Goal: Task Accomplishment & Management: Use online tool/utility

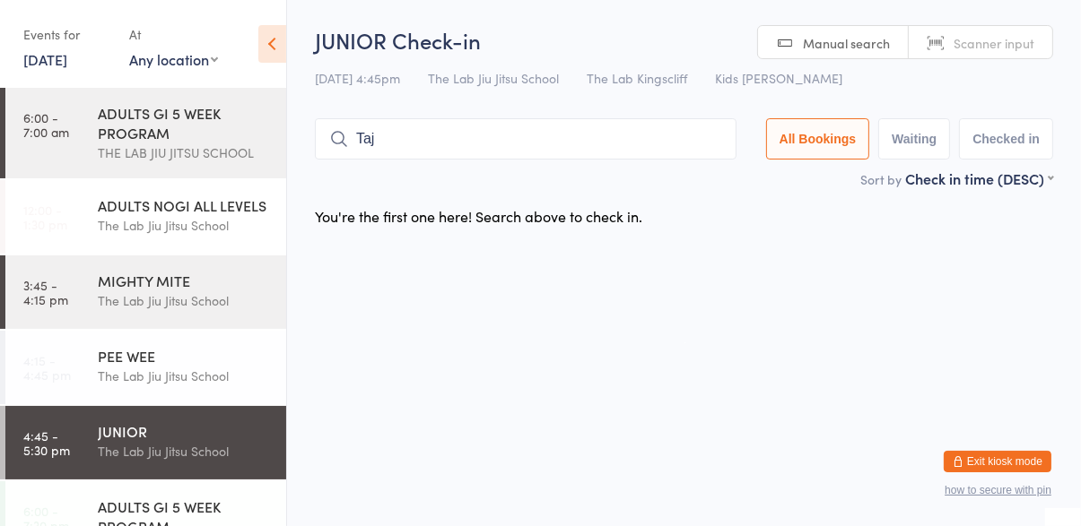
type input "Taj"
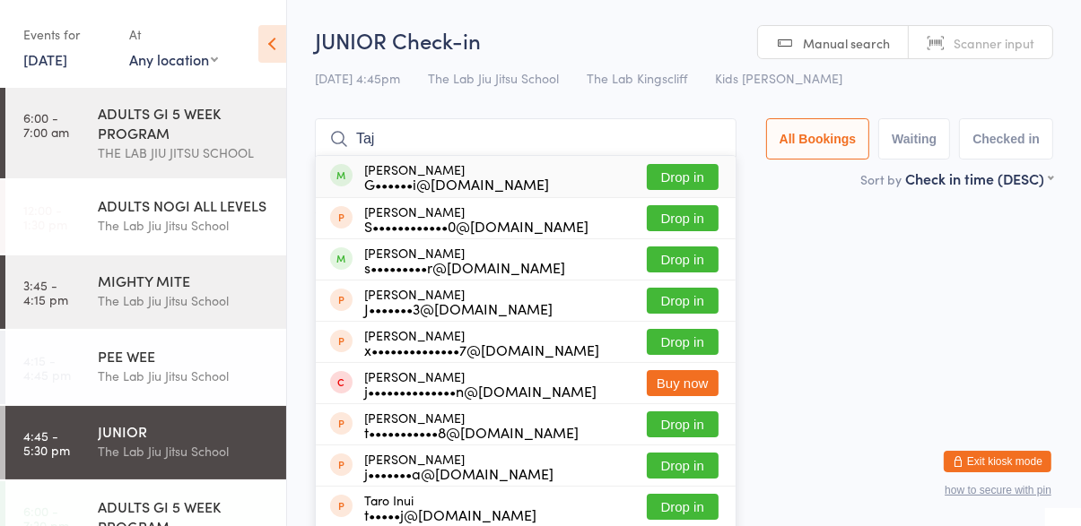
click at [700, 171] on button "Drop in" at bounding box center [683, 177] width 72 height 26
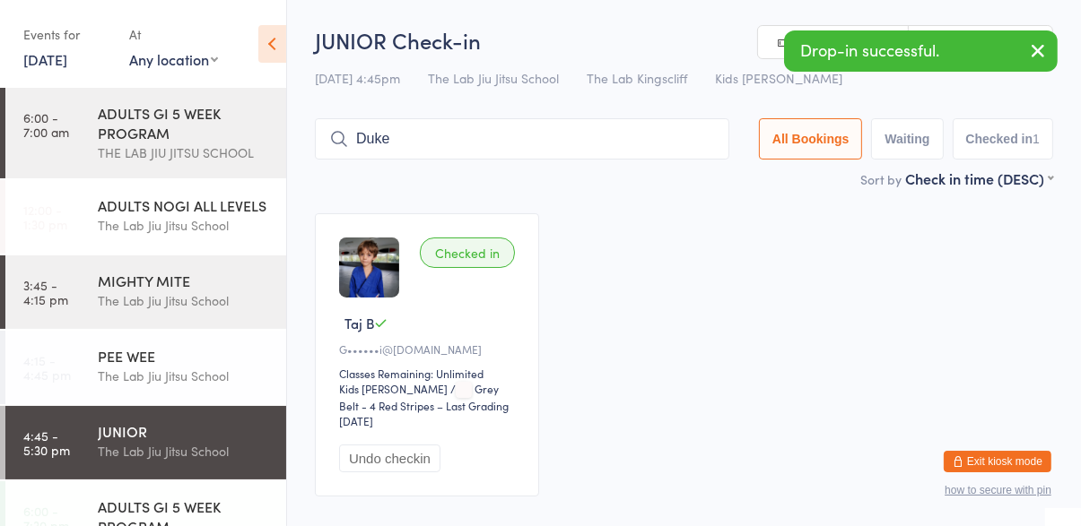
type input "Duke"
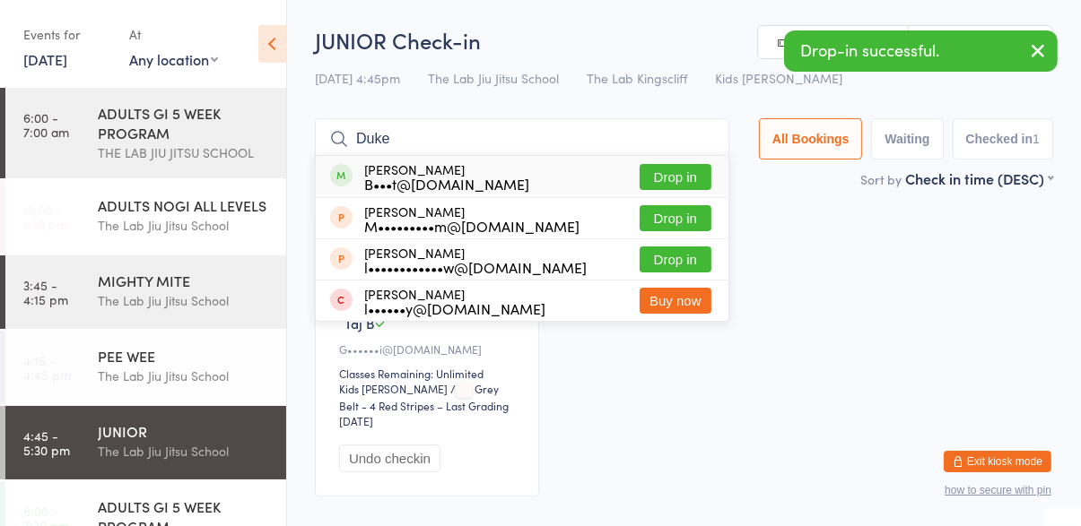
click at [684, 171] on button "Drop in" at bounding box center [675, 177] width 72 height 26
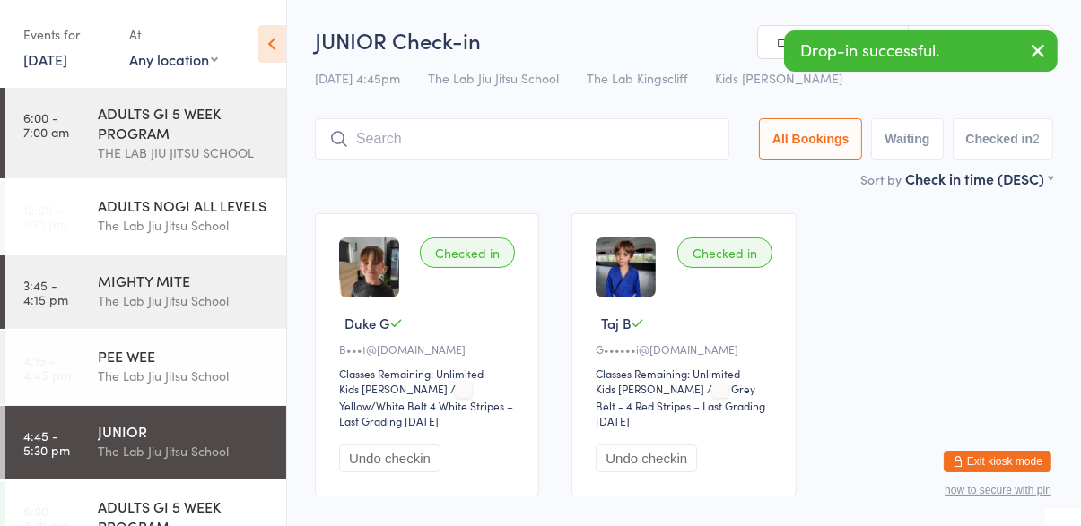
click at [885, 225] on div "Checked in Duke G B•••t@[DOMAIN_NAME] Classes Remaining: Unlimited Kids Jiu Jit…" at bounding box center [684, 355] width 770 height 316
click at [503, 141] on input "search" at bounding box center [522, 138] width 414 height 41
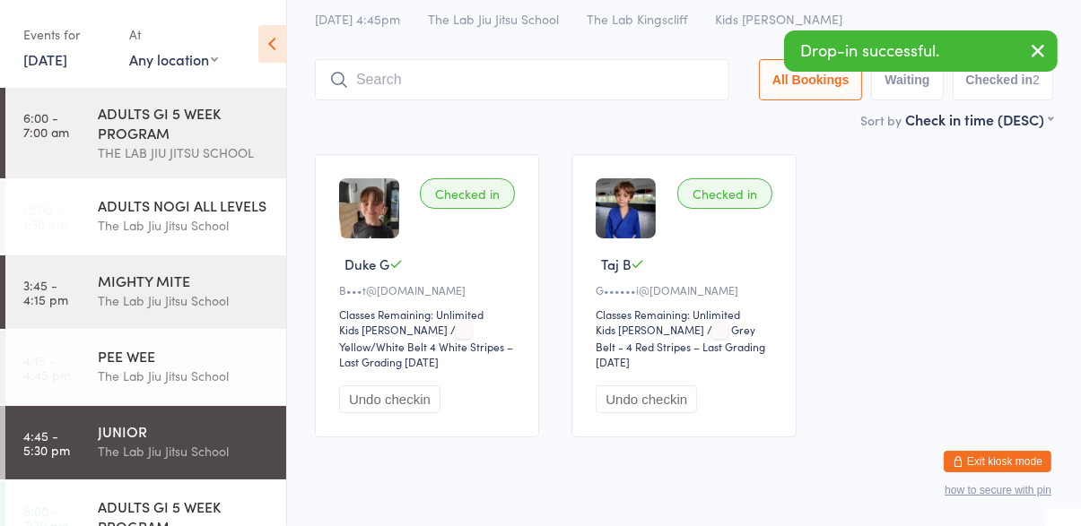
scroll to position [96, 0]
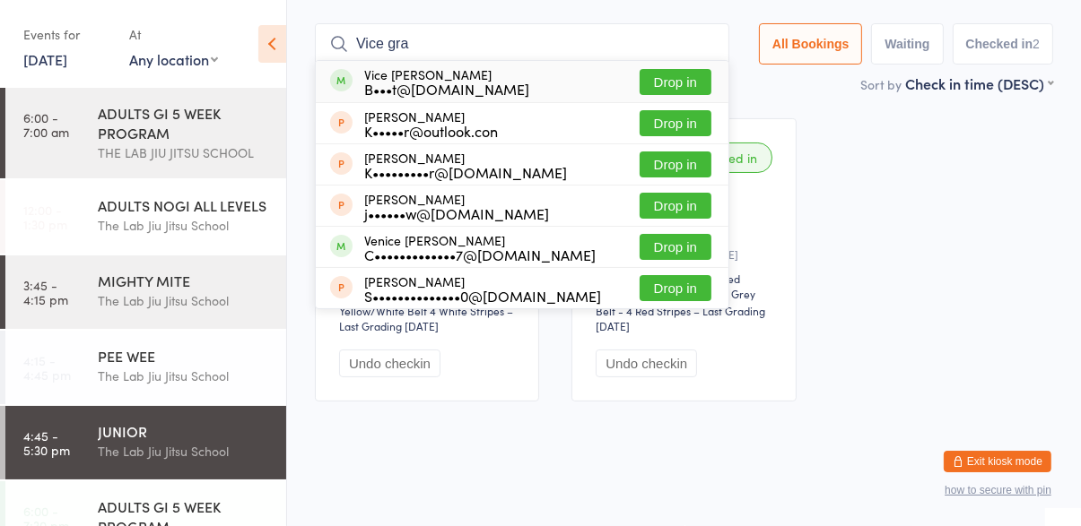
type input "Vice gra"
click at [684, 84] on button "Drop in" at bounding box center [675, 82] width 72 height 26
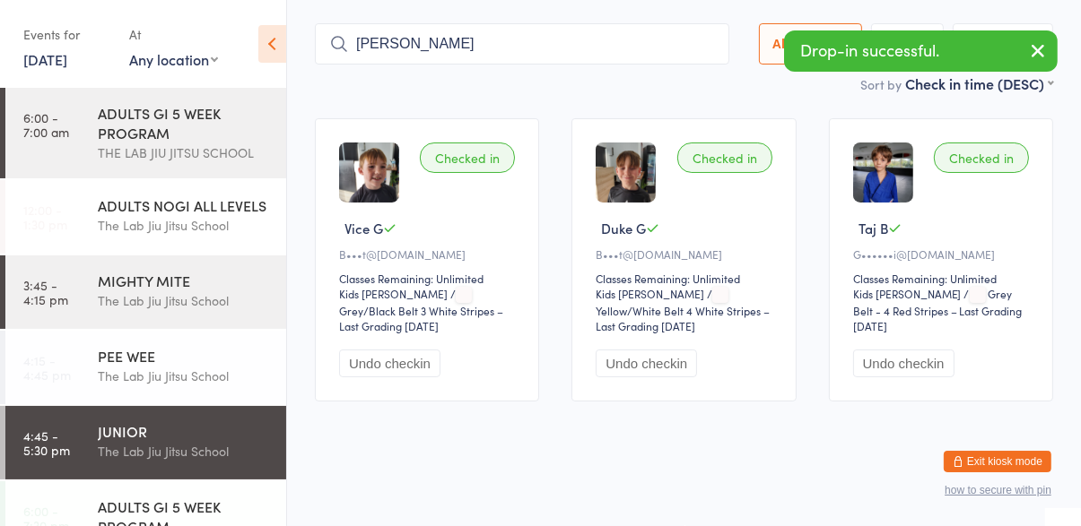
type input "[PERSON_NAME]"
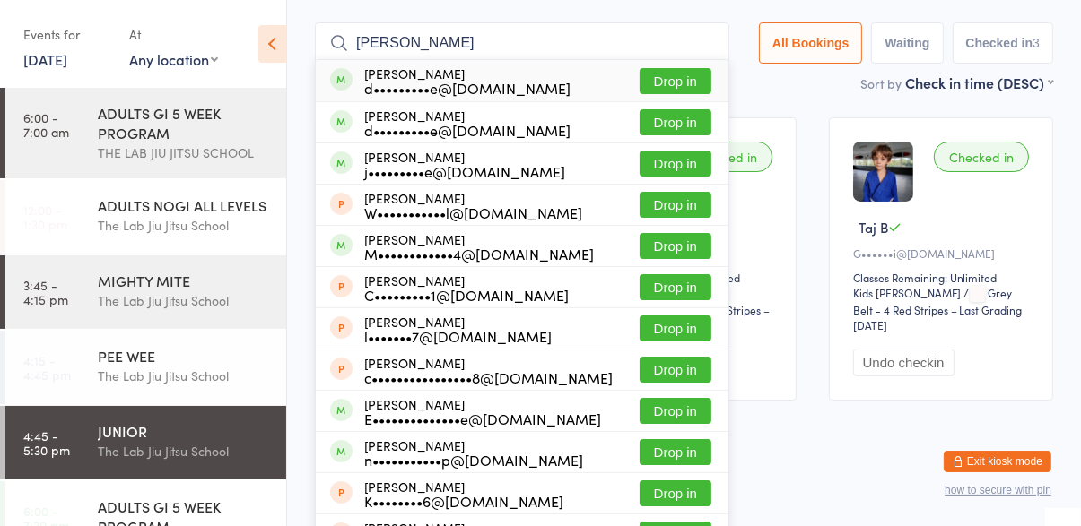
click at [691, 128] on button "Drop in" at bounding box center [675, 122] width 72 height 26
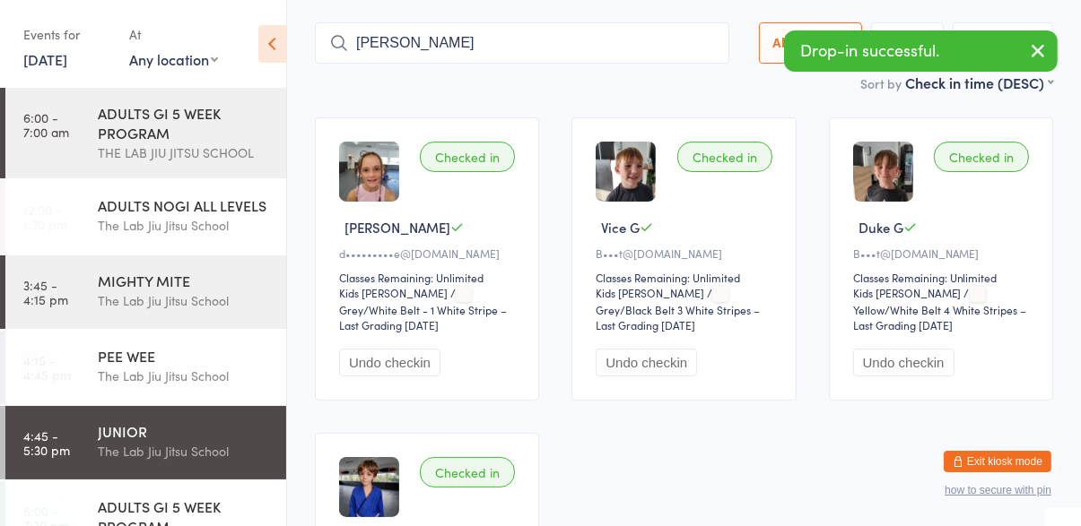
type input "[PERSON_NAME]"
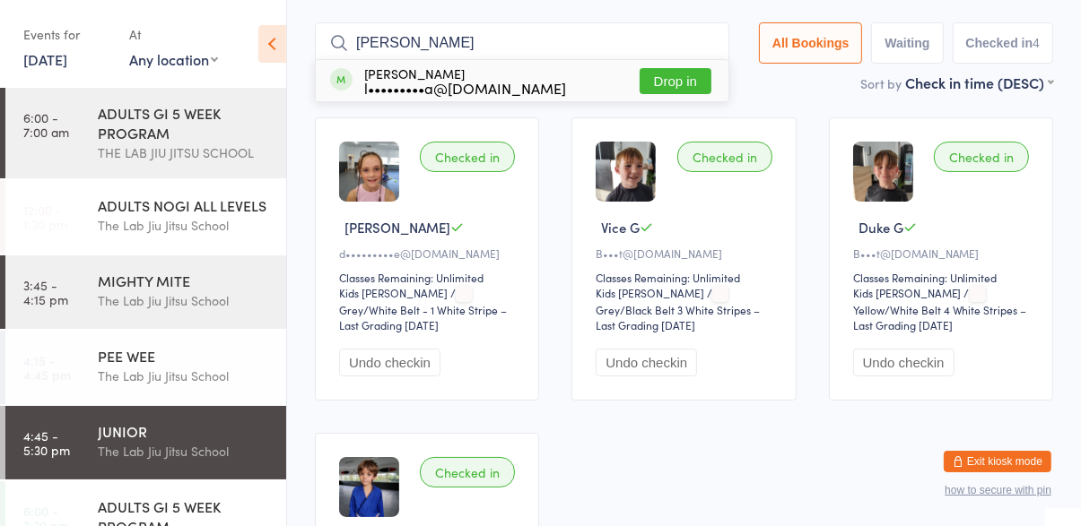
click at [688, 83] on button "Drop in" at bounding box center [675, 81] width 72 height 26
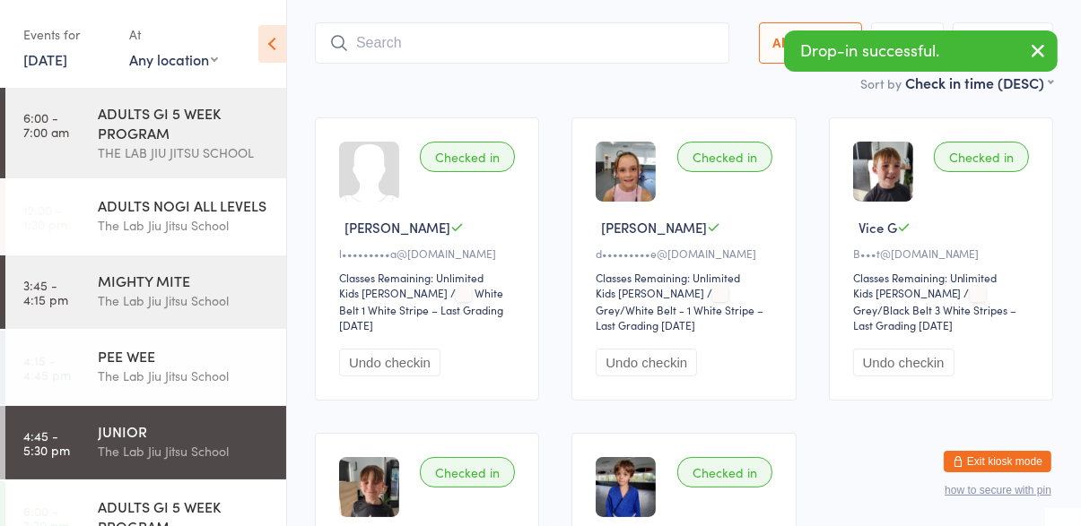
type input "[PERSON_NAME]"
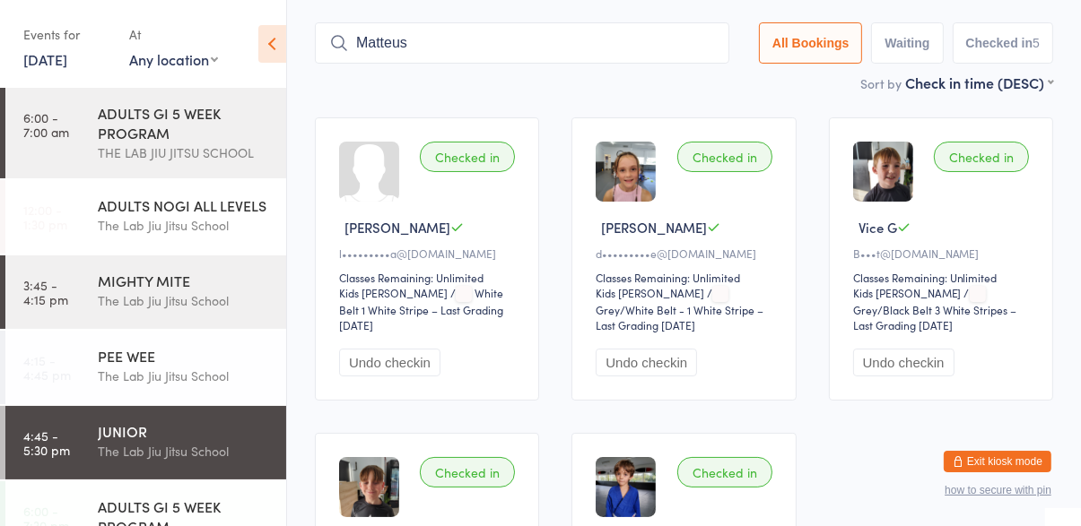
type input "Matteusy"
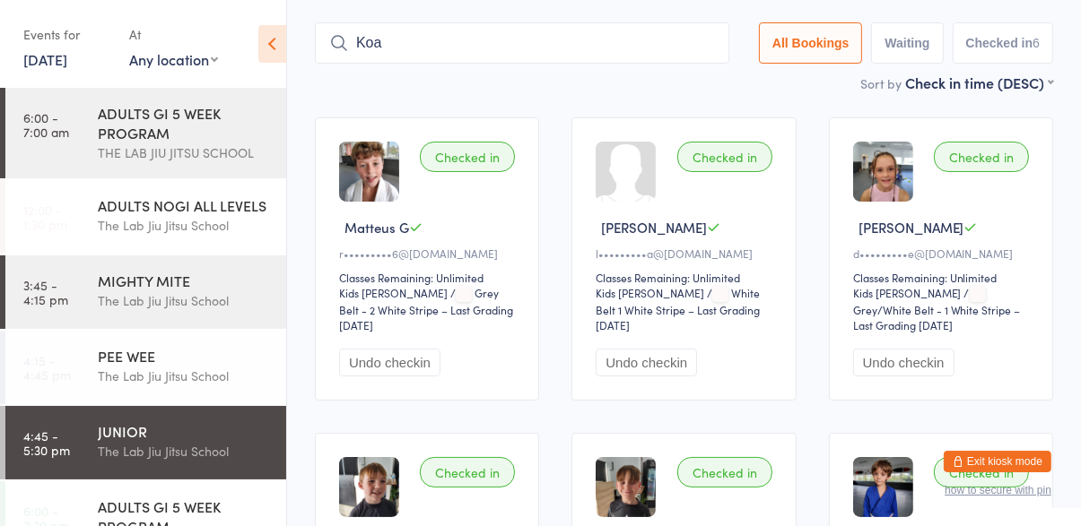
type input "Koa"
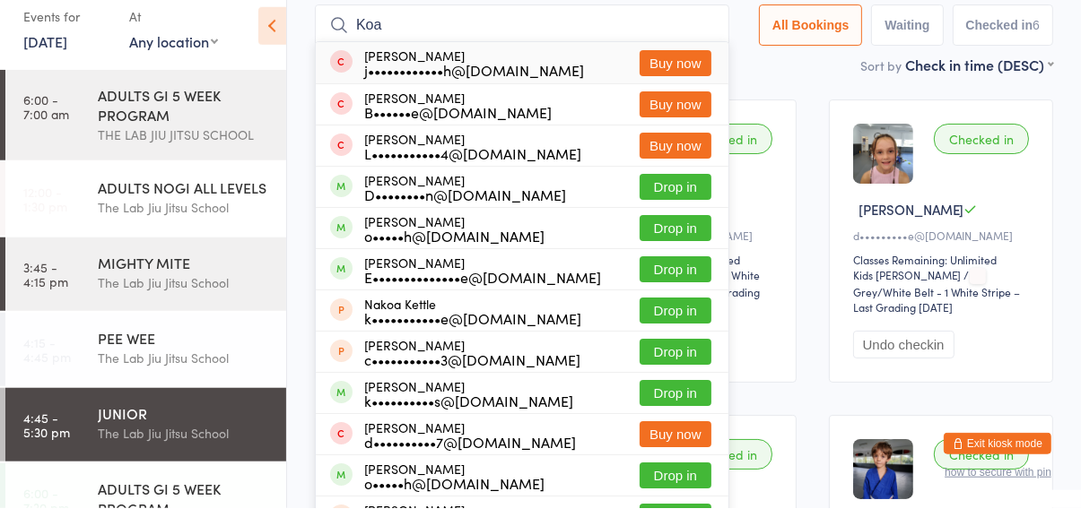
click at [667, 294] on button "Drop in" at bounding box center [675, 287] width 72 height 26
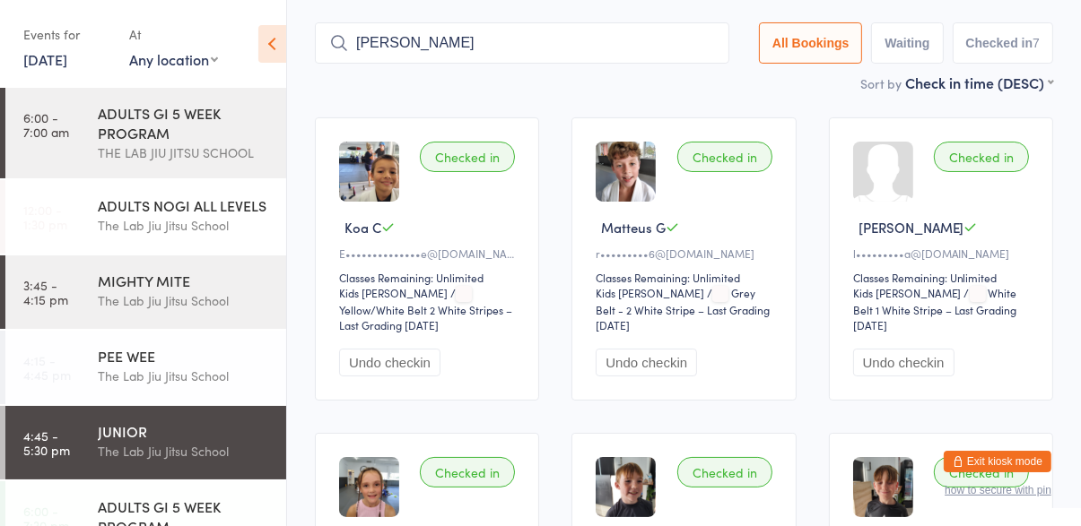
type input "[PERSON_NAME]"
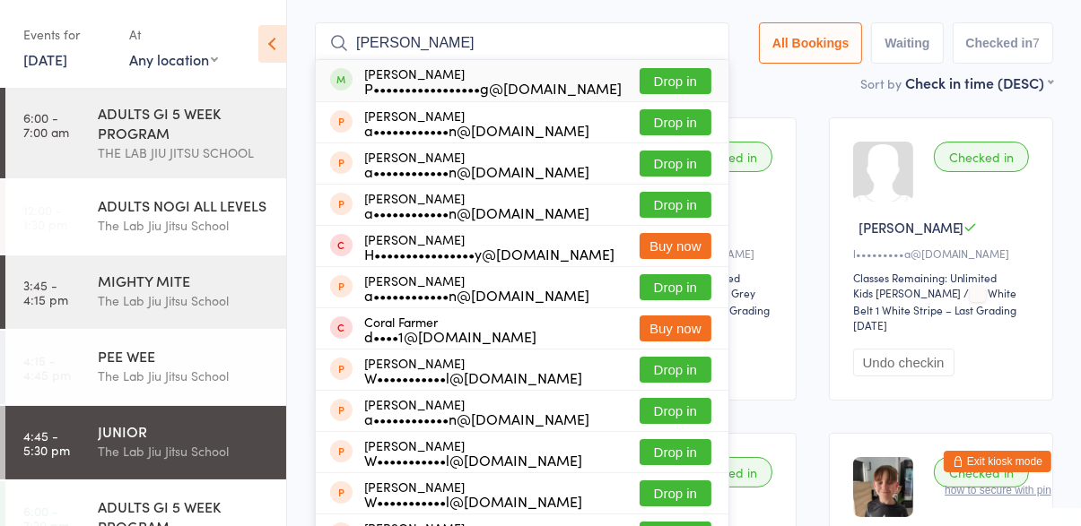
click at [689, 85] on button "Drop in" at bounding box center [675, 81] width 72 height 26
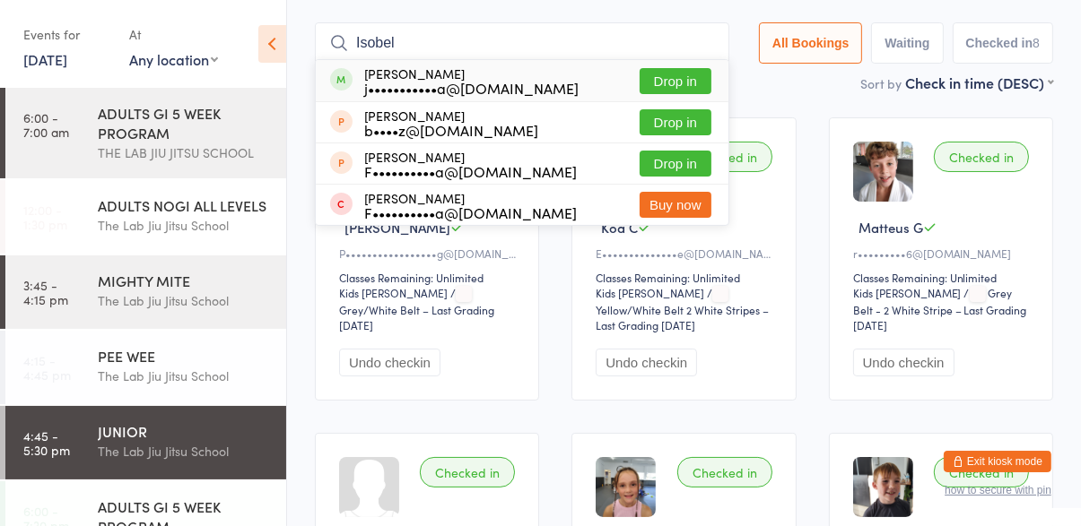
type input "Isobel"
click at [704, 86] on button "Drop in" at bounding box center [675, 81] width 72 height 26
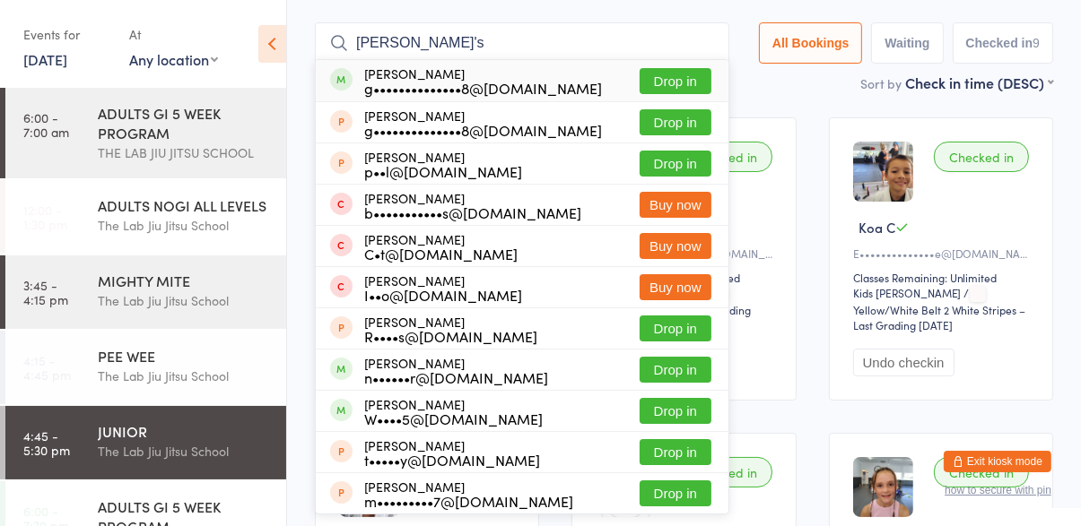
type input "[PERSON_NAME]'s"
click at [448, 72] on div "[PERSON_NAME] g••••••••••••••8@[DOMAIN_NAME]" at bounding box center [483, 80] width 238 height 29
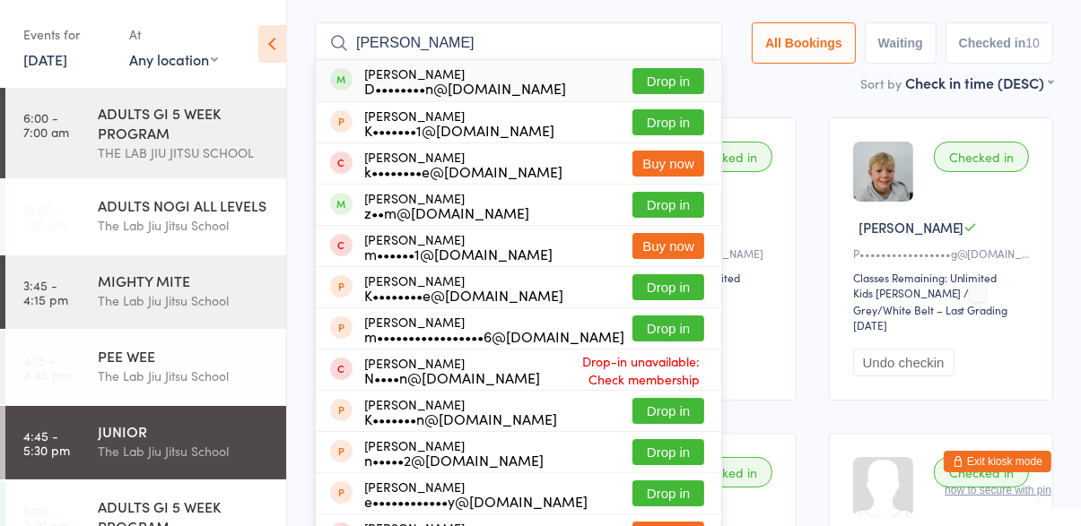
type input "[PERSON_NAME]"
click at [404, 81] on div "D••••••••n@[DOMAIN_NAME]" at bounding box center [465, 88] width 202 height 14
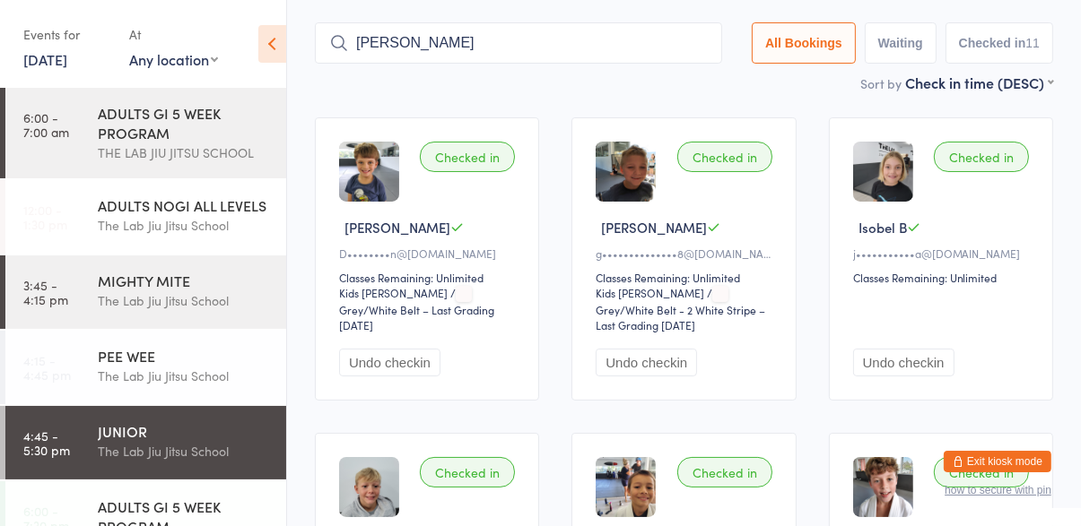
type input "[PERSON_NAME]"
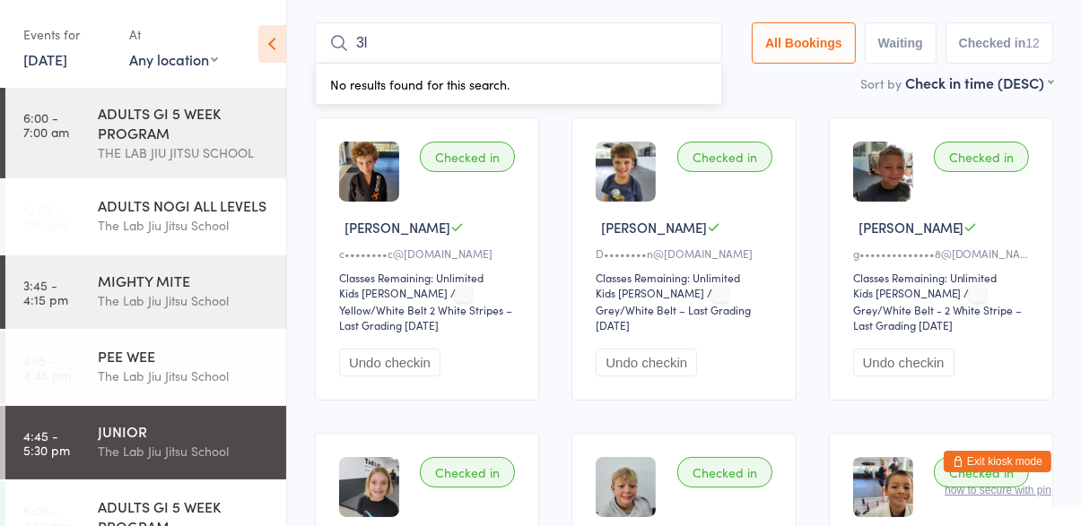
type input "3"
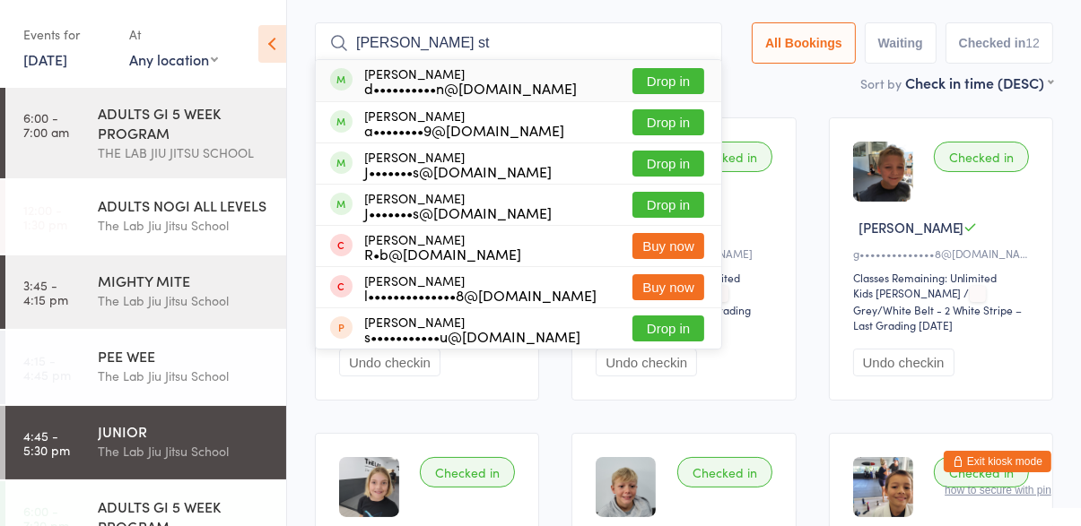
type input "[PERSON_NAME] st"
click at [673, 84] on button "Drop in" at bounding box center [668, 81] width 72 height 26
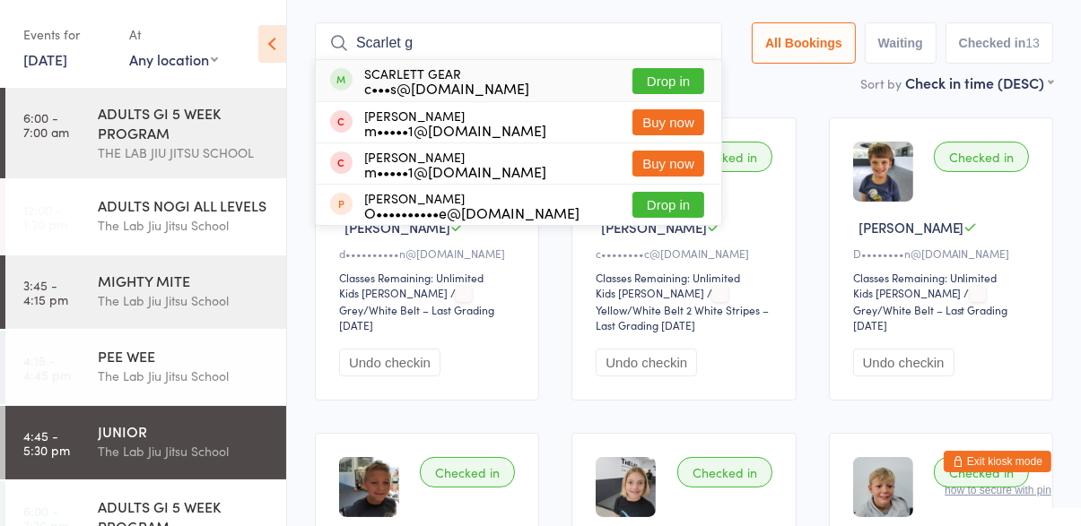
type input "Scarlet g"
click at [690, 87] on button "Drop in" at bounding box center [668, 81] width 72 height 26
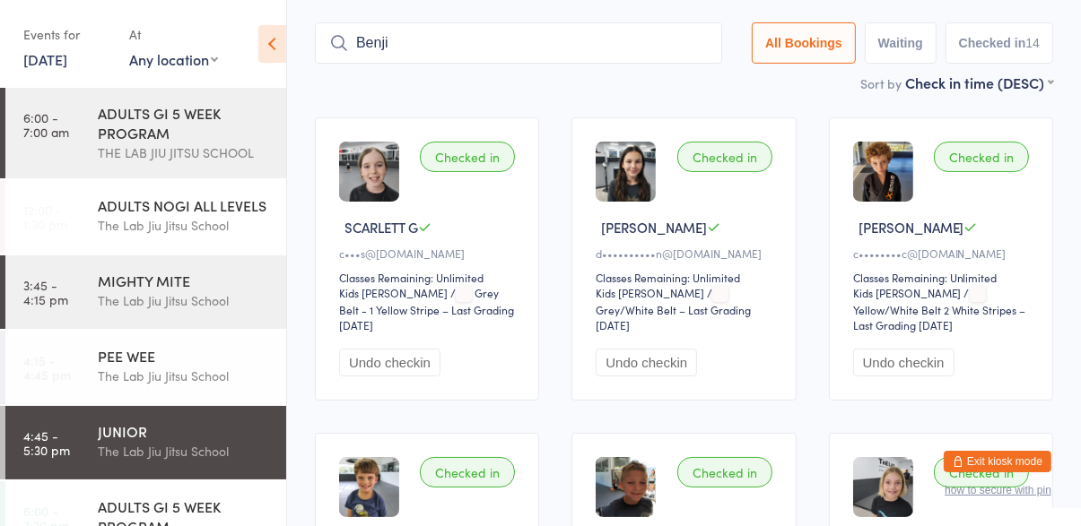
type input "Benji"
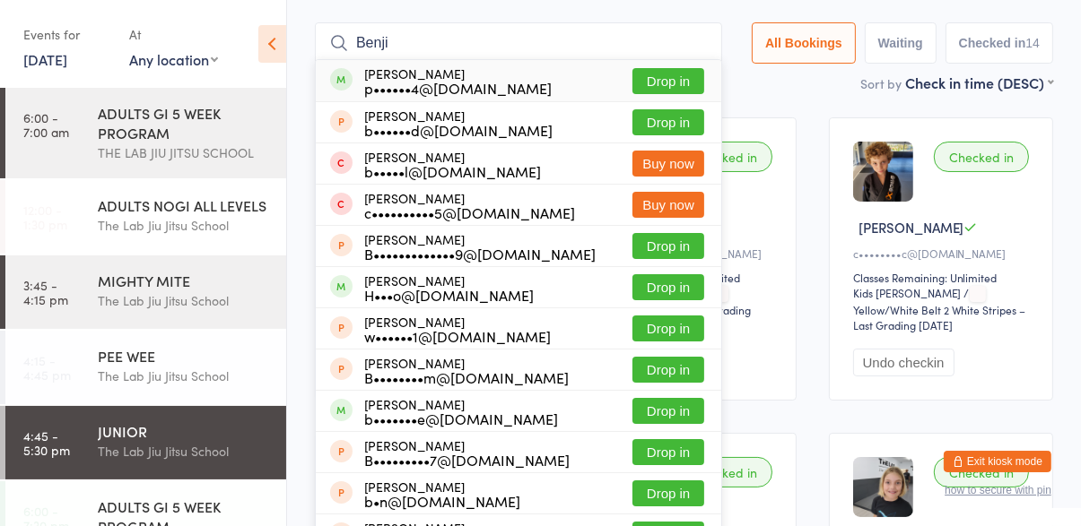
click at [688, 86] on button "Drop in" at bounding box center [668, 81] width 72 height 26
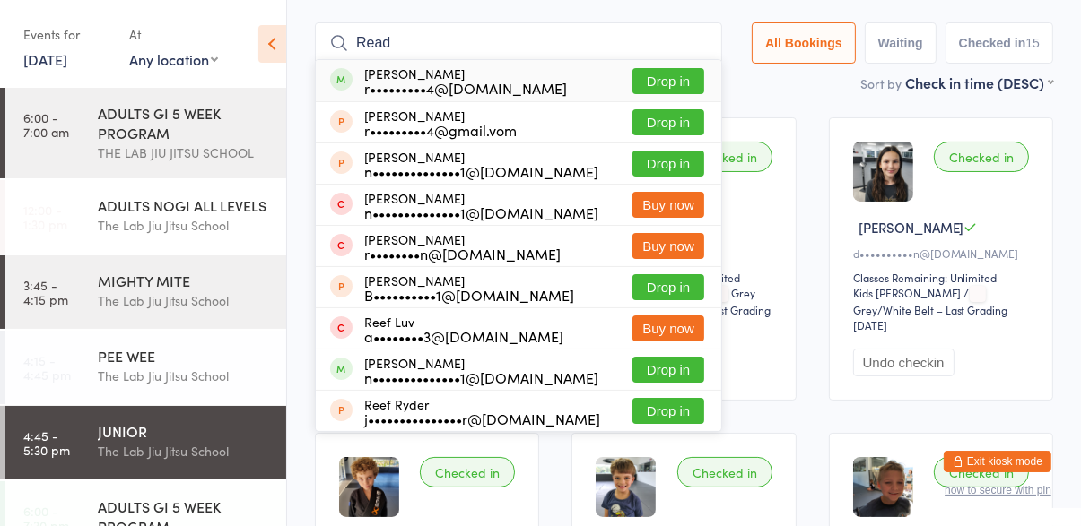
type input "Read"
click at [690, 83] on button "Drop in" at bounding box center [668, 81] width 72 height 26
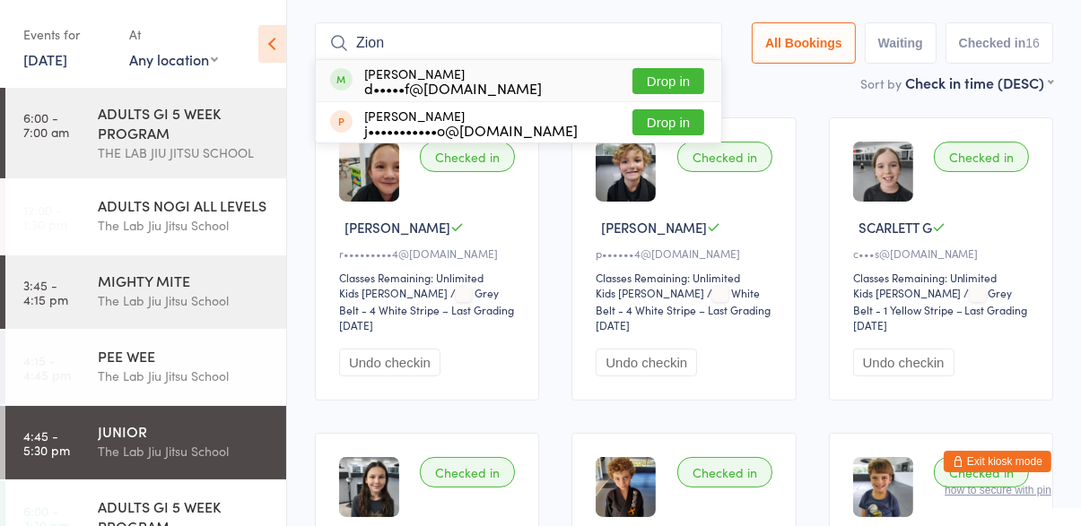
type input "Zion"
click at [678, 84] on button "Drop in" at bounding box center [668, 81] width 72 height 26
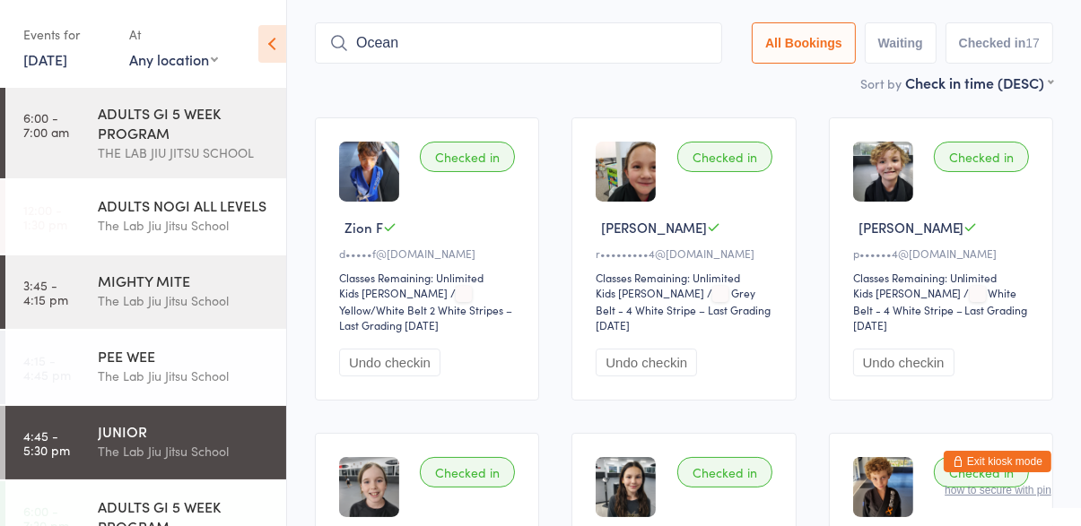
type input "Ocean"
